Goal: Share content

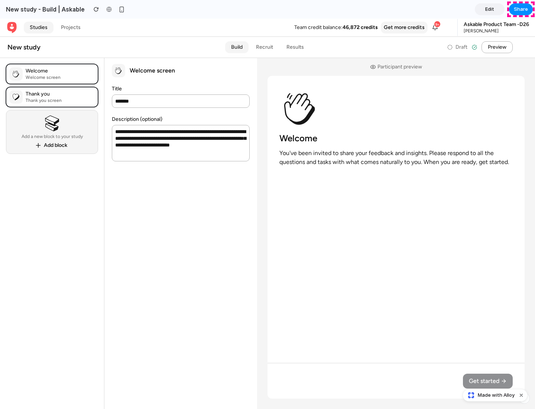
click at [521, 9] on span "Share" at bounding box center [521, 9] width 14 height 7
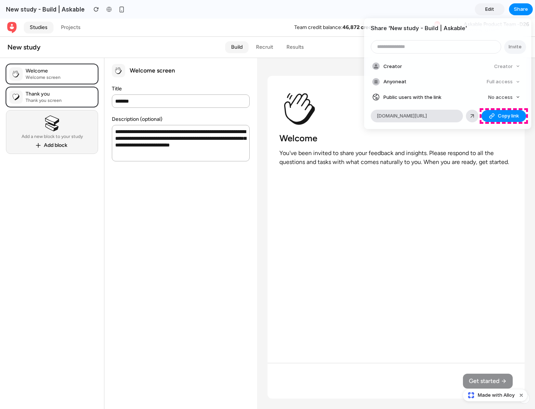
click at [504, 116] on span "Copy link" at bounding box center [508, 115] width 21 height 7
click at [496, 395] on div "Share ' New study - Build | Askable ' Invite Creator Creator Anyone at Full acc…" at bounding box center [267, 204] width 535 height 409
